Goal: Task Accomplishment & Management: Manage account settings

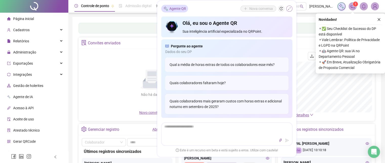
click at [291, 9] on button "button" at bounding box center [290, 9] width 6 height 6
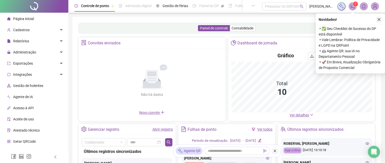
click at [379, 20] on icon "close" at bounding box center [379, 19] width 3 height 3
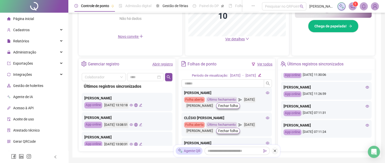
scroll to position [100, 0]
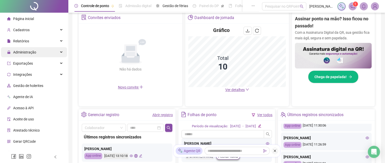
click at [43, 54] on div "Administração" at bounding box center [34, 52] width 66 height 10
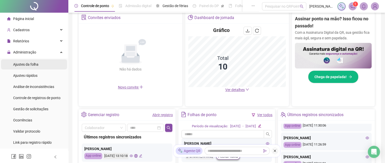
click at [44, 60] on li "Ajustes da folha" at bounding box center [34, 64] width 66 height 10
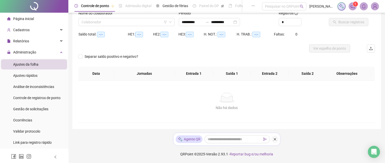
scroll to position [36, 0]
type input "**********"
drag, startPoint x: 115, startPoint y: 21, endPoint x: 115, endPoint y: 17, distance: 3.3
click at [115, 19] on input "search" at bounding box center [125, 22] width 86 height 8
click at [159, 23] on input "search" at bounding box center [125, 22] width 86 height 8
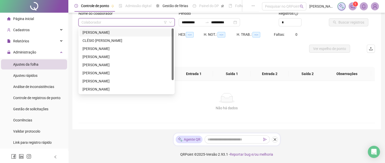
click at [127, 33] on div "[PERSON_NAME]" at bounding box center [127, 33] width 88 height 6
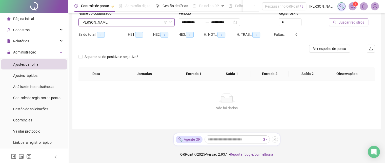
click at [355, 21] on span "Buscar registros" at bounding box center [352, 23] width 26 height 6
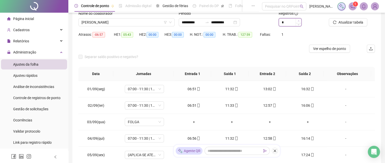
click at [297, 21] on span "Increase Value" at bounding box center [299, 20] width 6 height 5
type input "*"
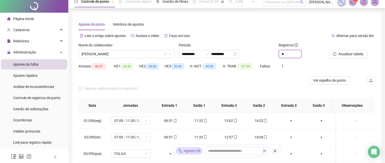
scroll to position [0, 0]
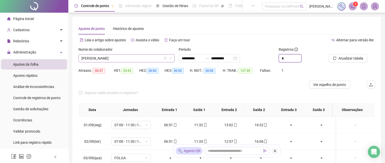
click at [154, 59] on span "[PERSON_NAME]" at bounding box center [127, 58] width 90 height 8
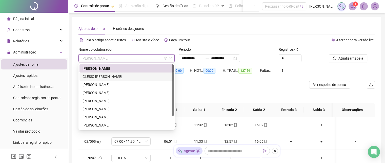
click at [99, 79] on div "CLÉSIO [PERSON_NAME]" at bounding box center [127, 77] width 88 height 6
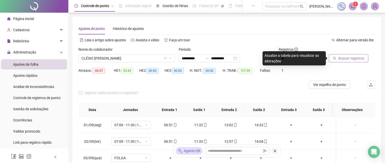
click at [337, 57] on button "Buscar registros" at bounding box center [349, 58] width 40 height 8
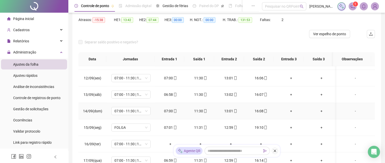
scroll to position [203, 0]
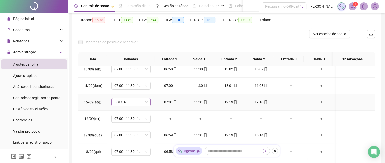
click at [146, 100] on span "FOLGA" at bounding box center [131, 102] width 33 height 8
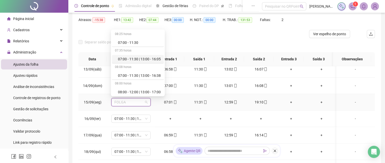
click at [131, 60] on div "07:00 - 11:30 | 13:00 - 16:05" at bounding box center [139, 59] width 43 height 6
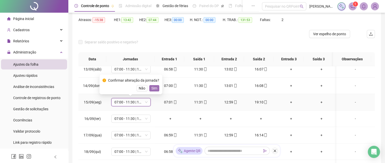
click at [154, 91] on button "Sim" at bounding box center [154, 88] width 10 height 6
click at [154, 88] on td "07:00 - 11:30 | 13:00 - 16:05" at bounding box center [131, 86] width 49 height 16
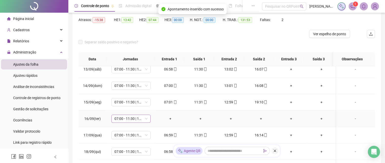
click at [147, 118] on div "07:00 - 11:30 | 13:00 - 16:05" at bounding box center [130, 119] width 39 height 8
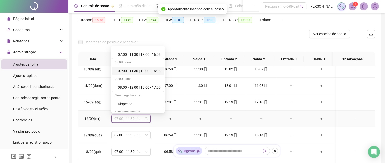
scroll to position [51, 0]
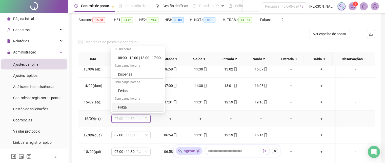
click at [129, 106] on div "Folga" at bounding box center [139, 107] width 43 height 6
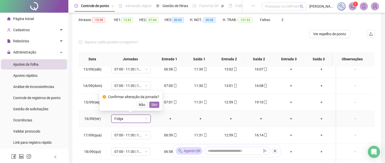
click at [155, 103] on span "Sim" at bounding box center [154, 105] width 6 height 6
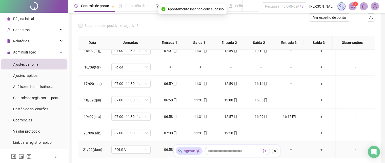
scroll to position [76, 0]
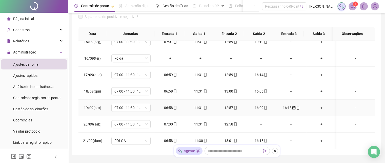
click at [292, 106] on icon "calendar" at bounding box center [294, 108] width 4 height 4
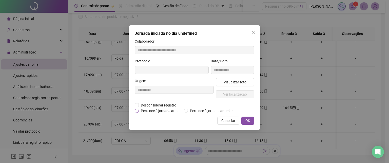
type input "**********"
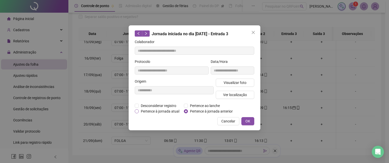
click at [142, 110] on span "Pertence à jornada atual" at bounding box center [160, 111] width 43 height 6
click at [245, 119] on button "OK" at bounding box center [247, 121] width 13 height 8
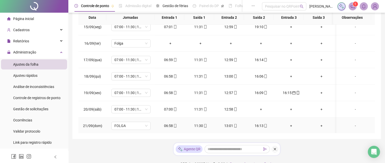
scroll to position [101, 0]
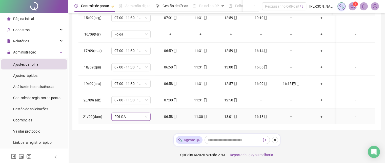
click at [147, 115] on div "FOLGA" at bounding box center [130, 116] width 39 height 8
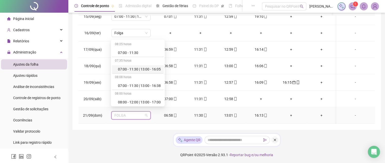
click at [125, 69] on div "07:00 - 11:30 | 13:00 - 16:05" at bounding box center [139, 69] width 43 height 6
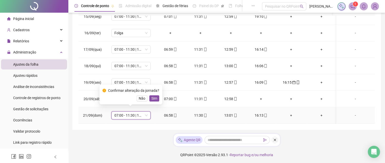
click at [154, 99] on span "Sim" at bounding box center [154, 99] width 6 height 6
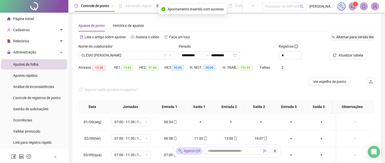
scroll to position [0, 0]
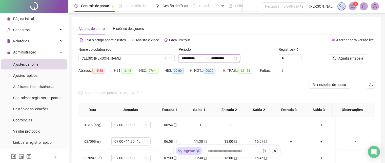
click at [233, 58] on input "**********" at bounding box center [221, 58] width 21 height 6
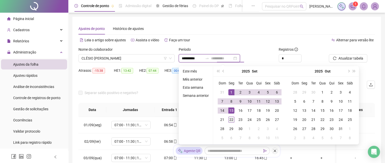
type input "**********"
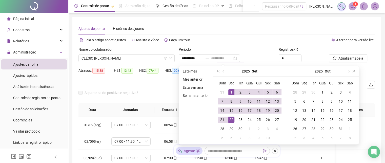
click at [230, 120] on div "22" at bounding box center [231, 120] width 6 height 6
type input "**********"
click at [233, 91] on div "1" at bounding box center [231, 92] width 6 height 6
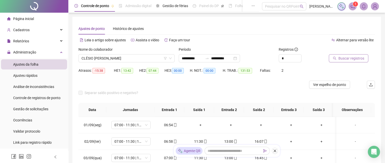
click at [357, 58] on span "Buscar registros" at bounding box center [352, 58] width 26 height 6
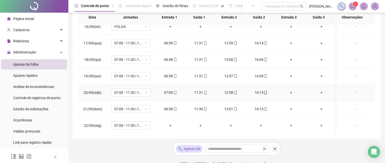
scroll to position [101, 0]
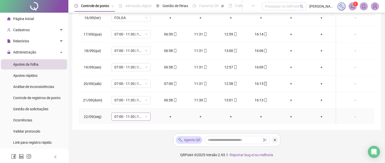
click at [147, 115] on div "07:00 - 11:30 | 13:00 - 16:05" at bounding box center [130, 116] width 39 height 8
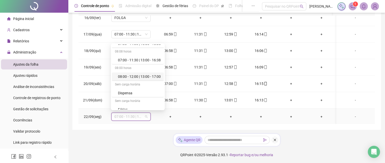
scroll to position [51, 0]
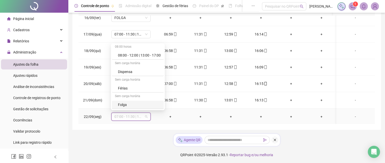
click at [128, 104] on div "Folga" at bounding box center [139, 105] width 43 height 6
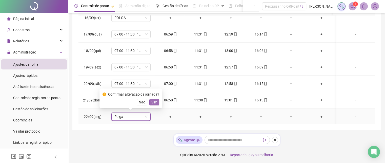
click at [155, 102] on span "Sim" at bounding box center [154, 102] width 6 height 6
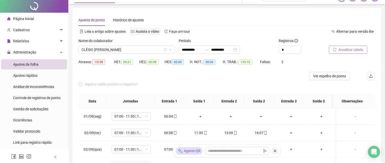
scroll to position [0, 0]
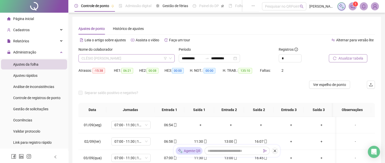
click at [153, 57] on span "CLÉSIO [PERSON_NAME]" at bounding box center [127, 58] width 90 height 8
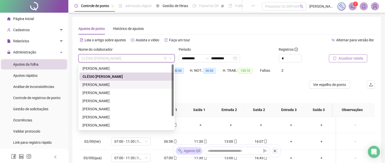
click at [112, 86] on div "[PERSON_NAME]" at bounding box center [127, 85] width 88 height 6
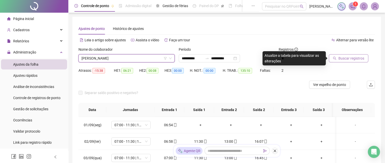
click at [339, 60] on span "Buscar registros" at bounding box center [352, 58] width 26 height 6
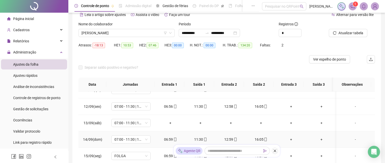
scroll to position [177, 0]
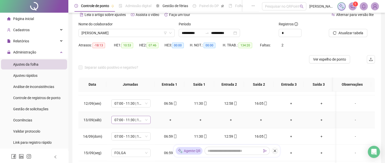
click at [146, 119] on span "07:00 - 11:30 | 13:00 - 16:05" at bounding box center [131, 120] width 33 height 8
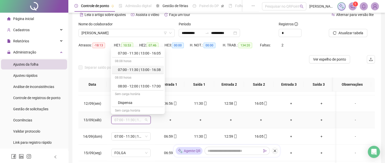
scroll to position [51, 0]
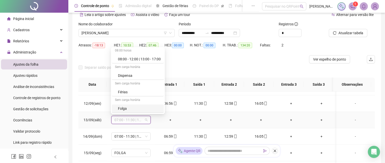
click at [129, 110] on div "Folga" at bounding box center [139, 109] width 43 height 6
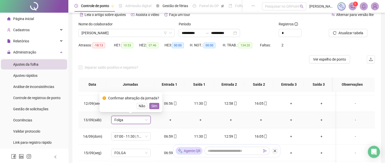
click at [155, 107] on span "Sim" at bounding box center [154, 106] width 6 height 6
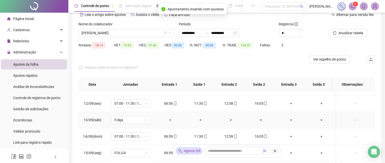
scroll to position [203, 0]
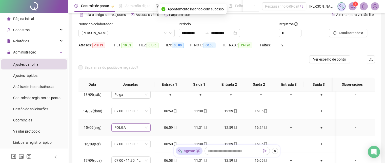
click at [145, 127] on span "FOLGA" at bounding box center [131, 128] width 33 height 8
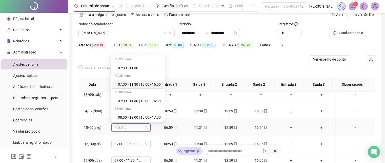
click at [139, 84] on div "07:00 - 11:30 | 13:00 - 16:05" at bounding box center [139, 85] width 43 height 6
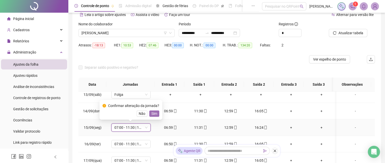
click at [152, 112] on span "Sim" at bounding box center [154, 114] width 6 height 6
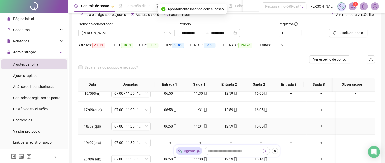
scroll to position [257, 0]
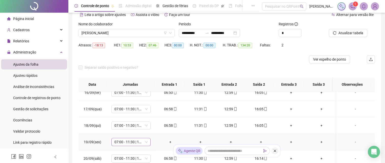
click at [143, 140] on span "07:00 - 11:30 | 13:00 - 16:05" at bounding box center [131, 142] width 33 height 8
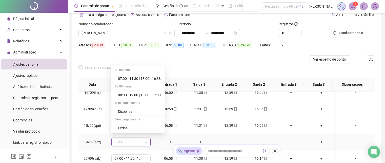
scroll to position [76, 0]
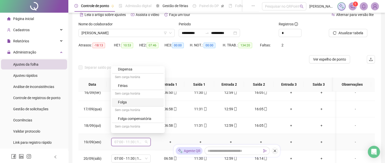
click at [133, 101] on div "Folga" at bounding box center [139, 102] width 43 height 6
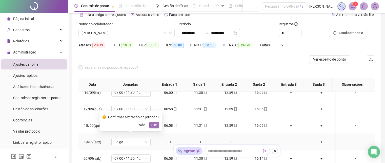
click at [154, 125] on span "Sim" at bounding box center [154, 125] width 6 height 6
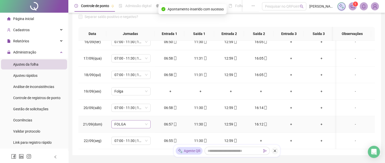
click at [148, 120] on div "FOLGA" at bounding box center [130, 124] width 39 height 8
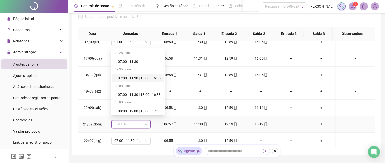
click at [137, 79] on div "07:00 - 11:30 | 13:00 - 16:05" at bounding box center [139, 78] width 43 height 6
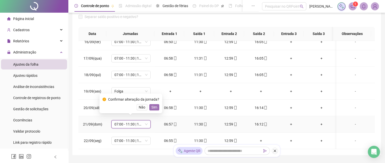
click at [152, 106] on span "Sim" at bounding box center [154, 107] width 6 height 6
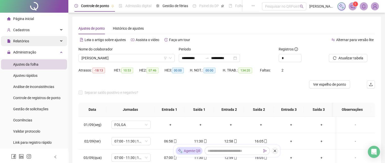
scroll to position [0, 0]
click at [149, 57] on span "[PERSON_NAME]" at bounding box center [127, 58] width 90 height 8
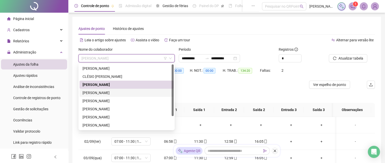
click at [123, 93] on div "[PERSON_NAME]" at bounding box center [127, 93] width 88 height 6
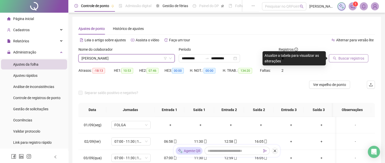
click at [358, 55] on span "Buscar registros" at bounding box center [352, 58] width 26 height 6
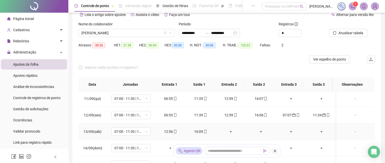
scroll to position [177, 0]
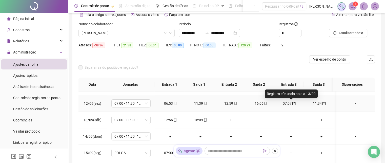
click at [292, 103] on icon "calendar" at bounding box center [294, 104] width 4 height 4
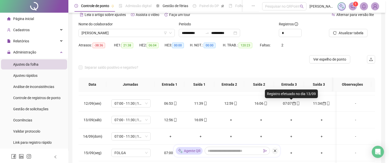
type input "**********"
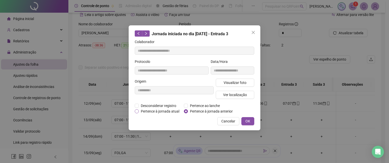
click at [147, 110] on span "Pertence à jornada atual" at bounding box center [160, 111] width 43 height 6
click at [247, 122] on span "OK" at bounding box center [247, 121] width 5 height 6
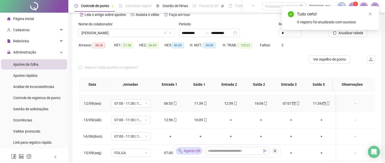
click at [323, 102] on icon "calendar" at bounding box center [324, 103] width 3 height 3
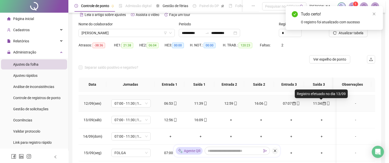
type input "**********"
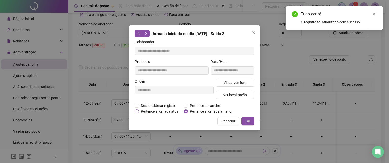
click at [145, 113] on span "Pertence à jornada atual" at bounding box center [160, 111] width 43 height 6
click at [246, 120] on span "OK" at bounding box center [247, 121] width 5 height 6
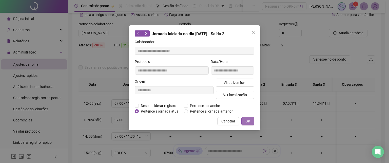
click at [247, 120] on span "OK" at bounding box center [247, 121] width 5 height 6
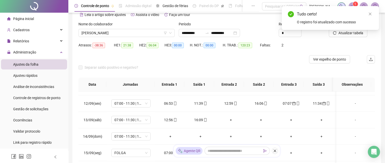
click at [344, 29] on div "Tudo certo! O registro foi atualizado com sucesso" at bounding box center [330, 18] width 97 height 24
click at [340, 35] on span "Atualizar tabela" at bounding box center [351, 33] width 25 height 6
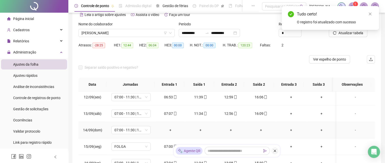
scroll to position [203, 0]
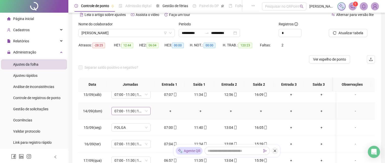
click at [148, 110] on div "07:00 - 11:30 | 13:00 - 16:05" at bounding box center [130, 111] width 39 height 8
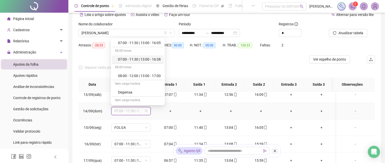
scroll to position [51, 0]
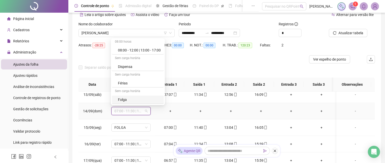
click at [133, 99] on div "Folga" at bounding box center [139, 100] width 43 height 6
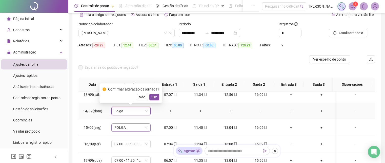
click at [155, 98] on span "Sim" at bounding box center [154, 97] width 6 height 6
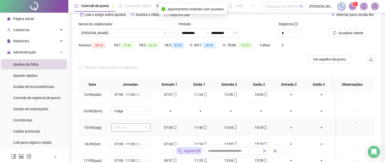
click at [146, 126] on span "FOLGA" at bounding box center [131, 128] width 33 height 8
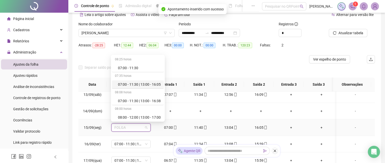
click at [131, 82] on div "07:00 - 11:30 | 13:00 - 16:05" at bounding box center [139, 85] width 43 height 6
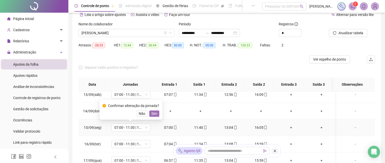
click at [155, 112] on span "Sim" at bounding box center [154, 114] width 6 height 6
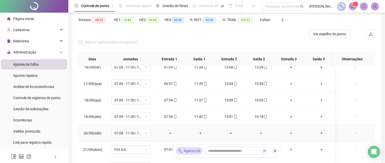
scroll to position [76, 0]
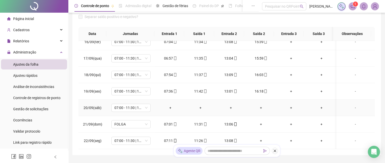
click at [151, 106] on td "07:00 - 11:30 | 13:00 - 16:05" at bounding box center [131, 108] width 49 height 16
click at [146, 104] on span "07:00 - 11:30 | 13:00 - 16:05" at bounding box center [131, 108] width 33 height 8
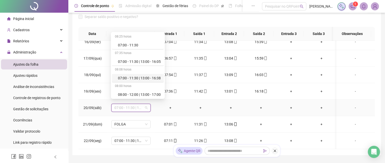
scroll to position [51, 0]
click at [123, 91] on div "Folga" at bounding box center [139, 93] width 43 height 6
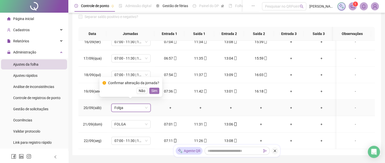
click at [155, 91] on span "Sim" at bounding box center [154, 91] width 6 height 6
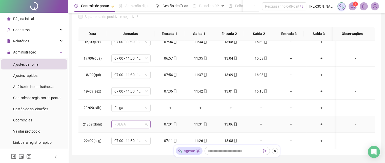
click at [144, 121] on span "FOLGA" at bounding box center [131, 124] width 33 height 8
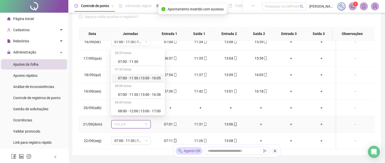
click at [136, 78] on div "07:00 - 11:30 | 13:00 - 16:05" at bounding box center [139, 78] width 43 height 6
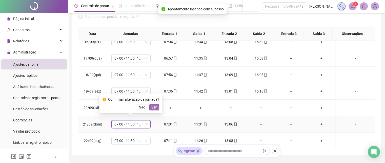
click at [154, 108] on span "Sim" at bounding box center [154, 107] width 6 height 6
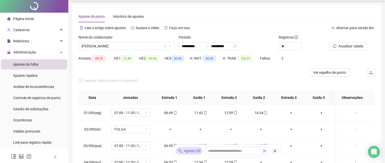
scroll to position [0, 0]
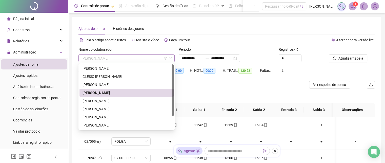
drag, startPoint x: 159, startPoint y: 58, endPoint x: 153, endPoint y: 58, distance: 6.1
click at [159, 58] on span "[PERSON_NAME]" at bounding box center [127, 58] width 90 height 8
click at [104, 103] on div "[PERSON_NAME]" at bounding box center [127, 101] width 88 height 6
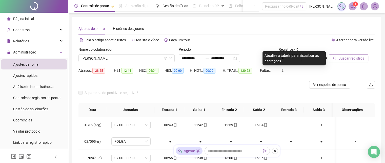
click at [342, 57] on span "Buscar registros" at bounding box center [352, 58] width 26 height 6
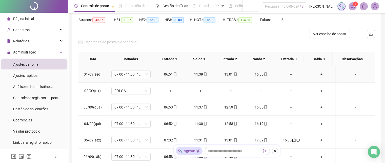
scroll to position [25, 0]
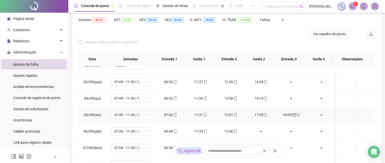
click at [292, 114] on icon "calendar" at bounding box center [294, 115] width 4 height 4
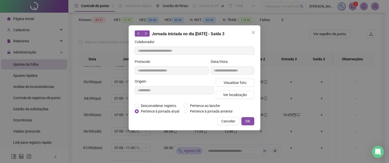
type input "**********"
click at [167, 111] on span "Pertence à jornada atual" at bounding box center [160, 111] width 43 height 6
click at [248, 120] on span "OK" at bounding box center [247, 121] width 5 height 6
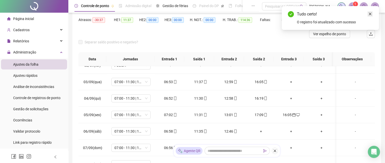
click at [372, 14] on link "Close" at bounding box center [371, 14] width 6 height 6
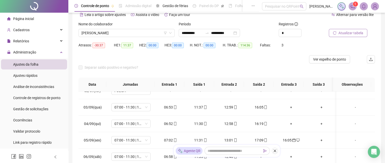
click at [340, 31] on span "Atualizar tabela" at bounding box center [351, 33] width 25 height 6
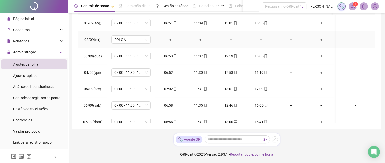
scroll to position [0, 0]
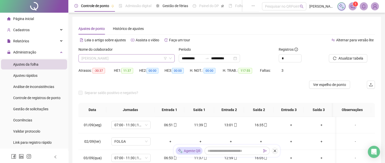
click at [153, 59] on span "[PERSON_NAME]" at bounding box center [127, 58] width 90 height 8
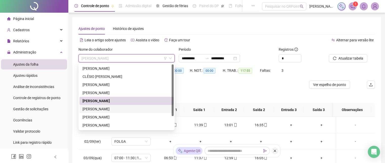
click at [98, 109] on div "[PERSON_NAME]" at bounding box center [127, 109] width 88 height 6
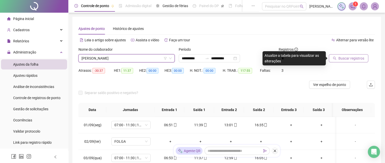
click at [346, 58] on span "Buscar registros" at bounding box center [352, 58] width 26 height 6
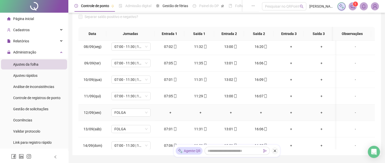
scroll to position [127, 0]
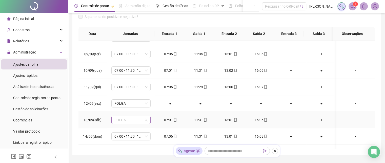
click at [145, 119] on span "FOLGA" at bounding box center [131, 120] width 33 height 8
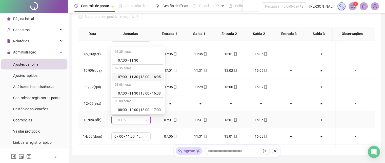
click at [127, 72] on div "07:35 horas" at bounding box center [138, 69] width 52 height 8
click at [145, 77] on div "07:00 - 11:30 | 13:00 - 16:05" at bounding box center [139, 77] width 43 height 6
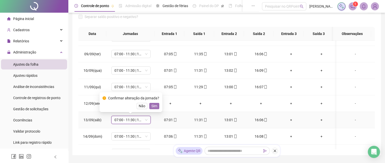
click at [155, 105] on span "Sim" at bounding box center [154, 106] width 6 height 6
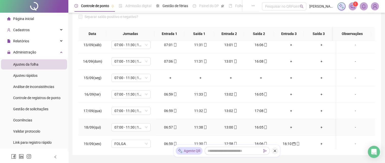
scroll to position [203, 0]
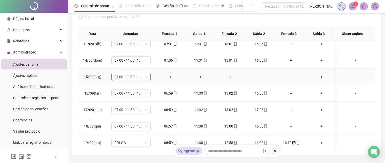
click at [146, 75] on span "07:00 - 11:30 | 13:00 - 16:05" at bounding box center [131, 77] width 33 height 8
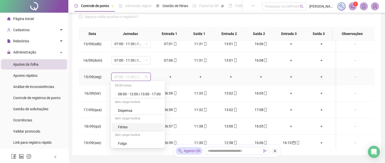
scroll to position [51, 0]
click at [136, 142] on div "Folga" at bounding box center [139, 143] width 43 height 6
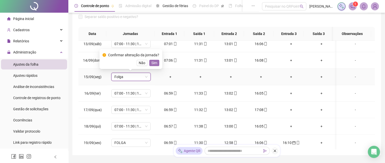
click at [155, 63] on span "Sim" at bounding box center [154, 63] width 6 height 6
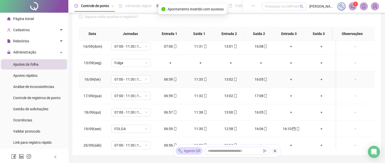
scroll to position [253, 0]
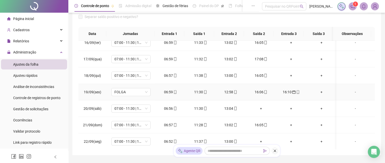
click at [292, 92] on icon "calendar" at bounding box center [294, 92] width 4 height 4
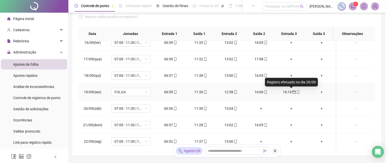
type input "**********"
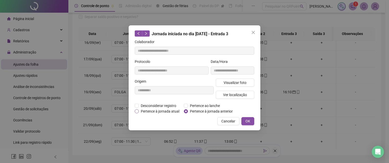
click at [159, 110] on span "Pertence à jornada atual" at bounding box center [160, 111] width 43 height 6
click at [250, 120] on span "OK" at bounding box center [247, 121] width 5 height 6
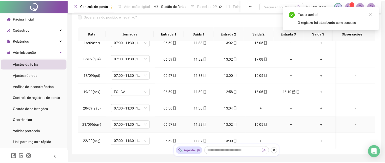
scroll to position [253, 0]
